Goal: Task Accomplishment & Management: Manage account settings

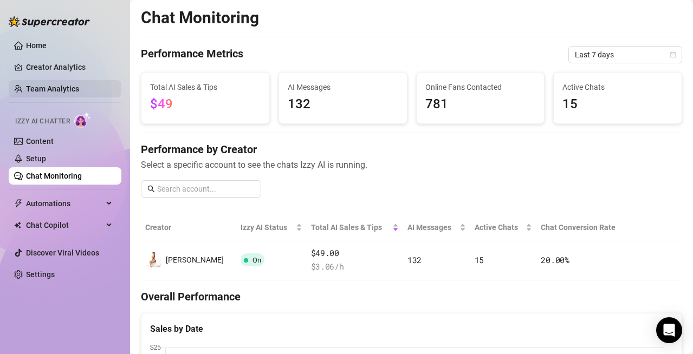
click at [73, 84] on link "Team Analytics" at bounding box center [52, 88] width 53 height 9
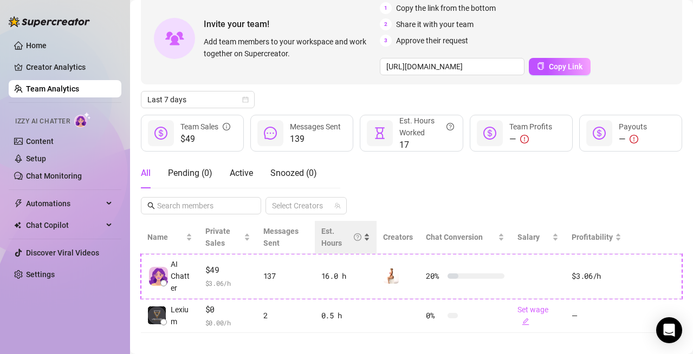
scroll to position [69, 0]
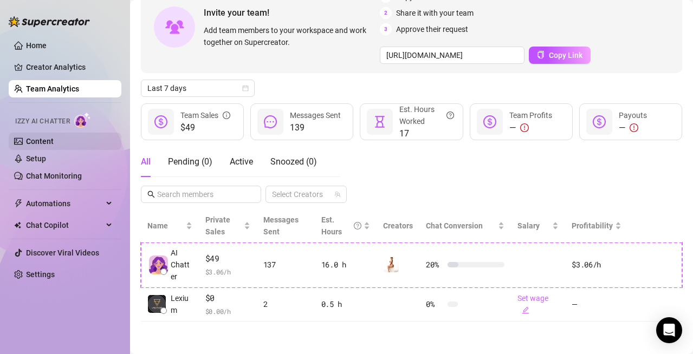
click at [54, 140] on link "Content" at bounding box center [40, 141] width 28 height 9
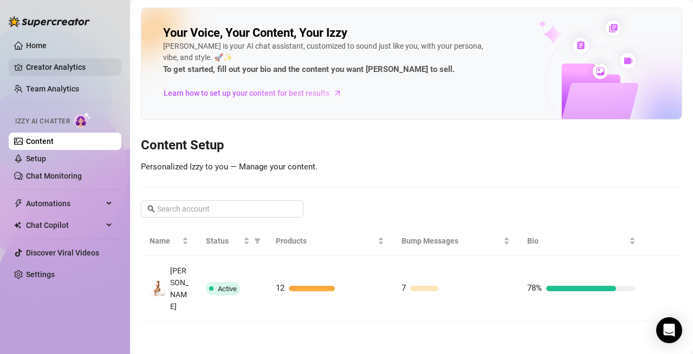
click at [81, 63] on link "Creator Analytics" at bounding box center [69, 66] width 87 height 17
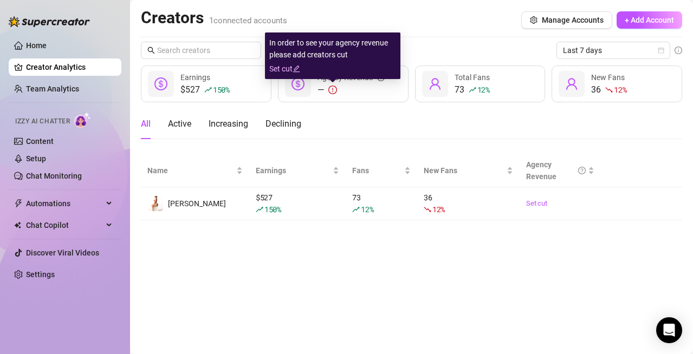
click at [283, 68] on link "Set cut" at bounding box center [332, 69] width 127 height 12
click at [293, 71] on icon "edit" at bounding box center [296, 69] width 8 height 8
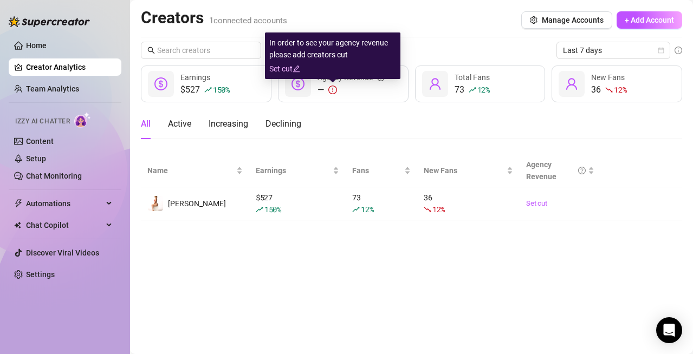
click at [283, 66] on link "Set cut" at bounding box center [332, 69] width 127 height 12
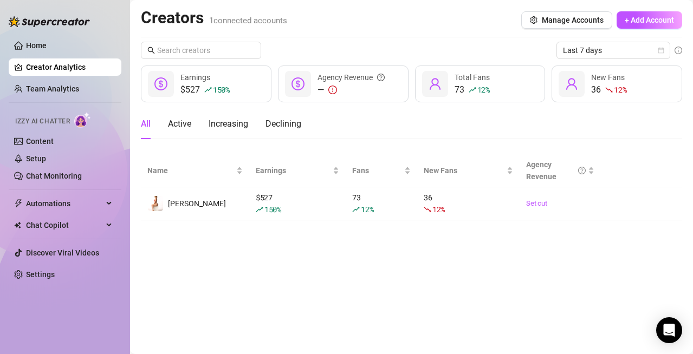
click at [452, 40] on div "Creators 1 connected accounts Manage Accounts + Add Account Last 7 days $527 15…" at bounding box center [411, 114] width 541 height 213
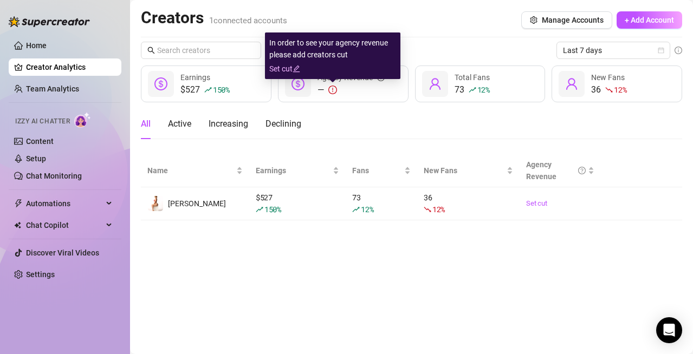
click at [293, 68] on icon "edit" at bounding box center [296, 69] width 8 height 8
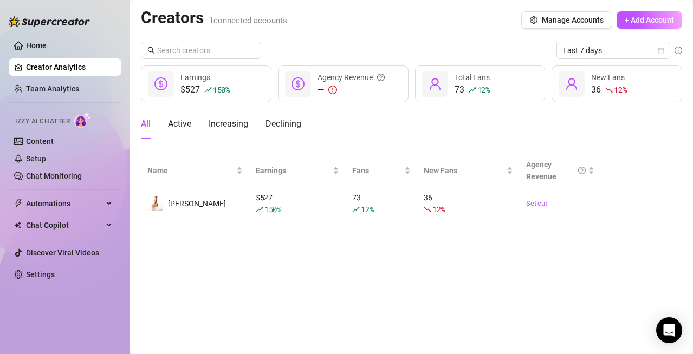
click at [368, 92] on div "—" at bounding box center [350, 89] width 67 height 13
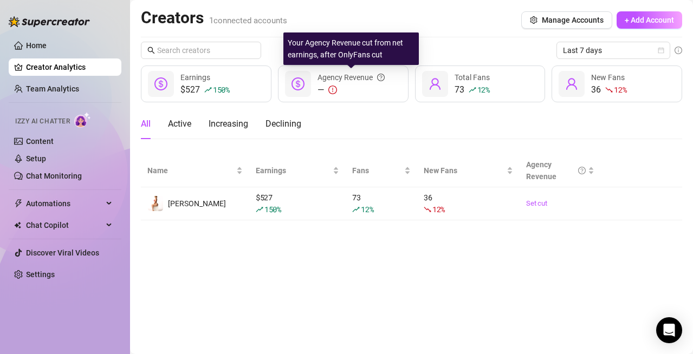
click at [384, 77] on icon "question-circle" at bounding box center [381, 78] width 8 height 8
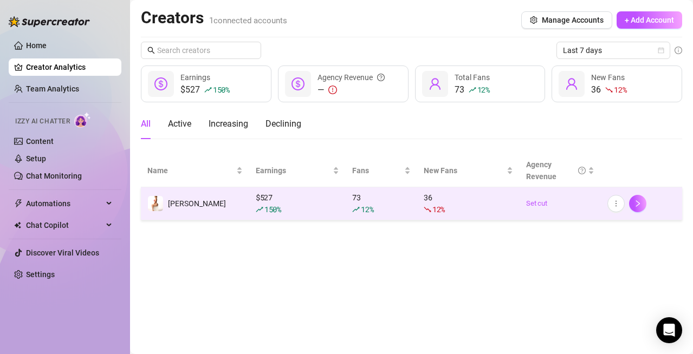
click at [315, 209] on div "150 %" at bounding box center [297, 210] width 83 height 12
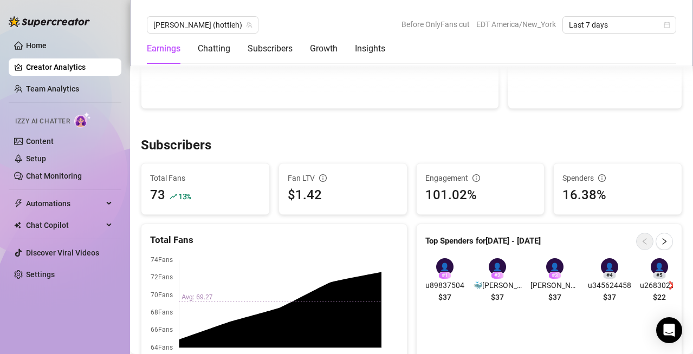
scroll to position [650, 0]
